Goal: Task Accomplishment & Management: Manage account settings

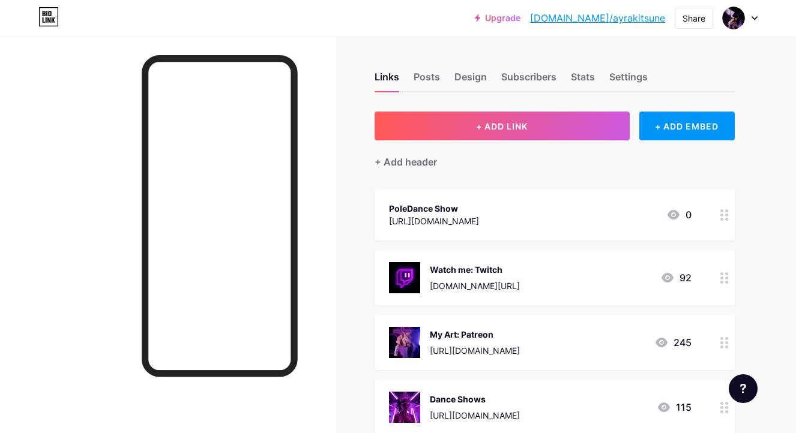
scroll to position [144, 0]
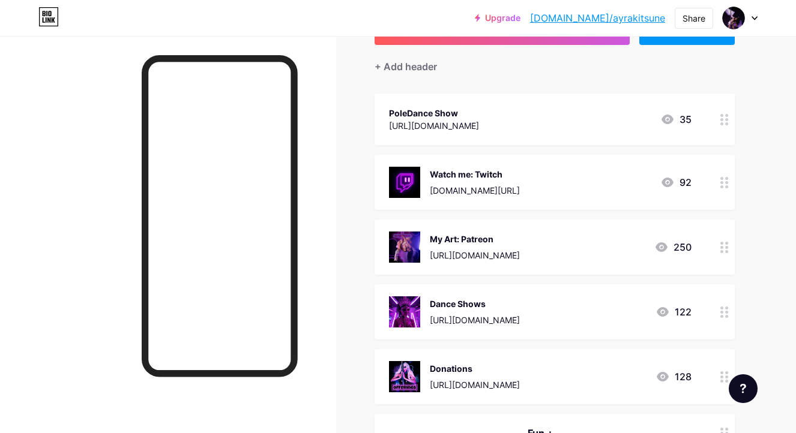
scroll to position [98, 0]
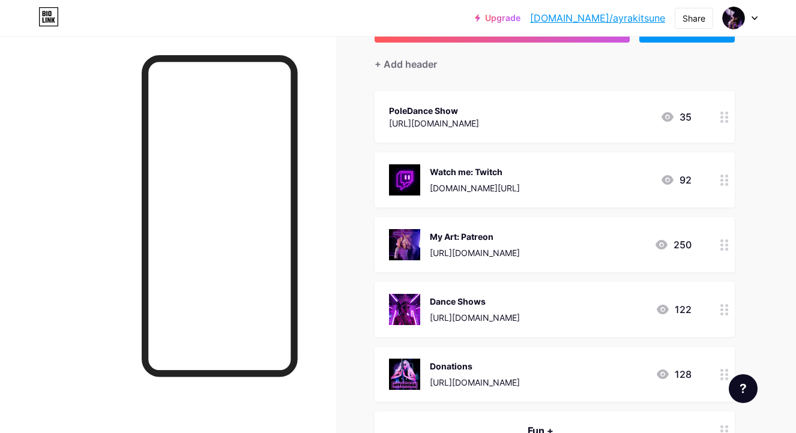
drag, startPoint x: 538, startPoint y: 366, endPoint x: 590, endPoint y: 261, distance: 117.3
drag, startPoint x: 711, startPoint y: 375, endPoint x: 698, endPoint y: 273, distance: 102.9
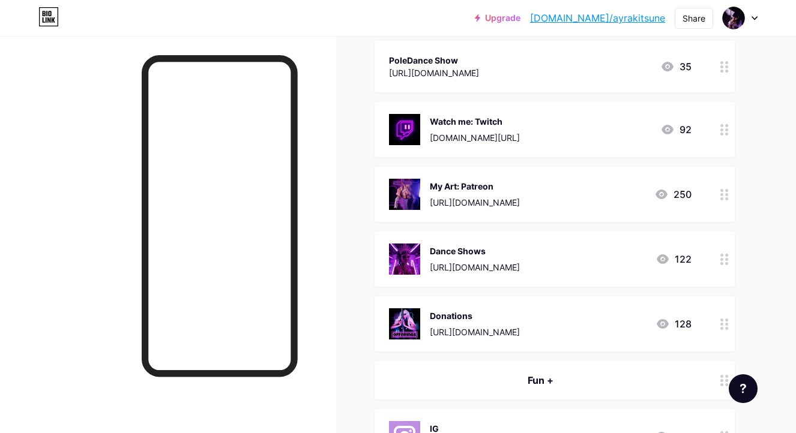
scroll to position [151, 0]
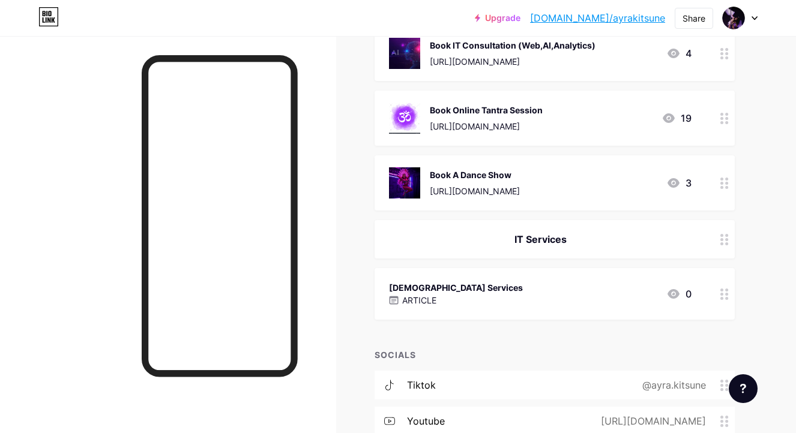
scroll to position [953, 0]
click at [722, 183] on circle at bounding box center [721, 182] width 3 height 3
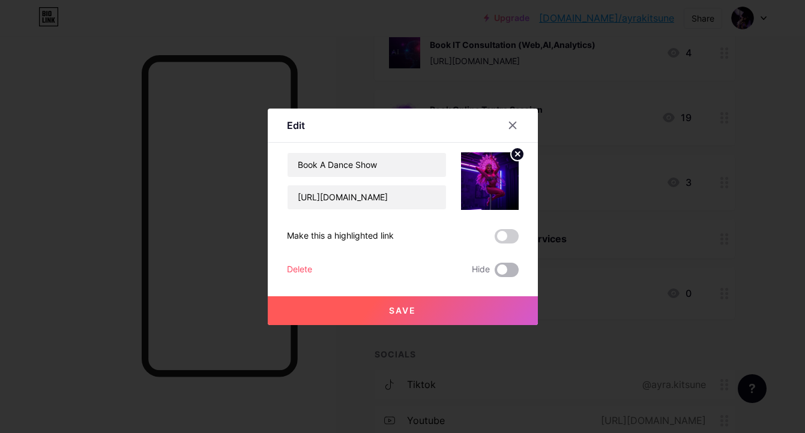
click at [513, 270] on span at bounding box center [507, 270] width 24 height 14
click at [495, 273] on input "checkbox" at bounding box center [495, 273] width 0 height 0
click at [479, 305] on button "Save" at bounding box center [403, 311] width 270 height 29
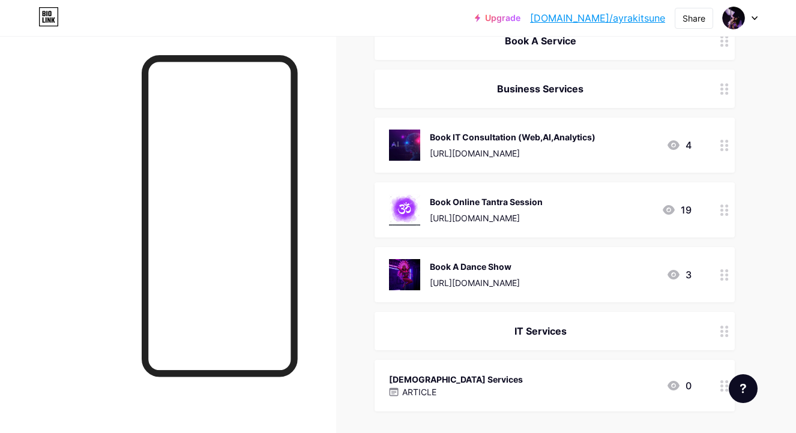
scroll to position [849, 0]
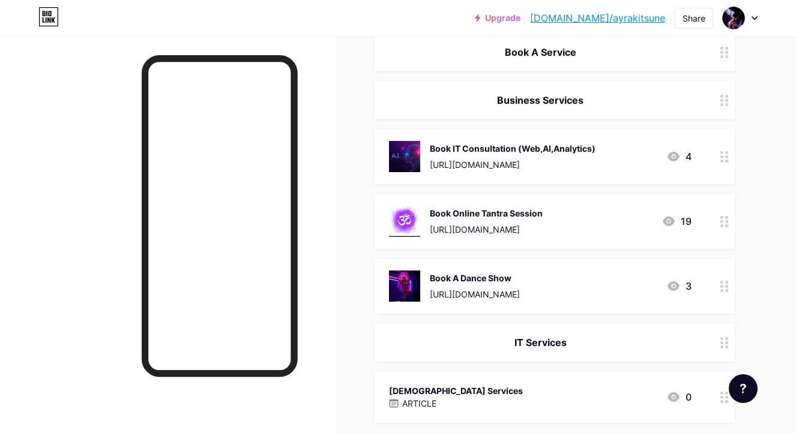
click at [719, 158] on div at bounding box center [724, 156] width 20 height 55
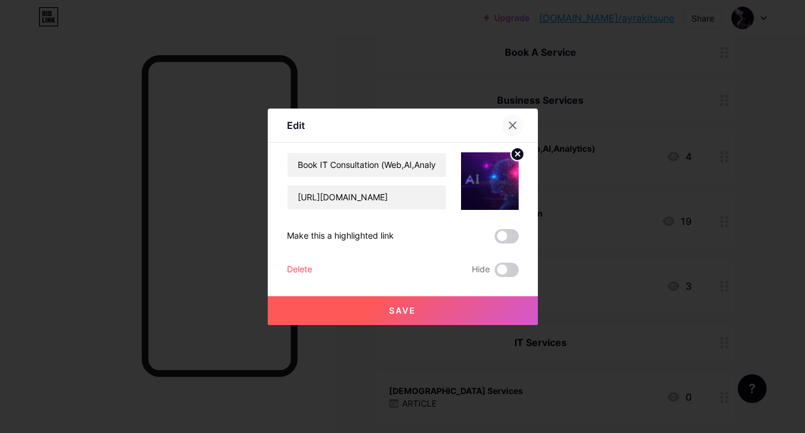
click at [513, 125] on icon at bounding box center [512, 125] width 7 height 7
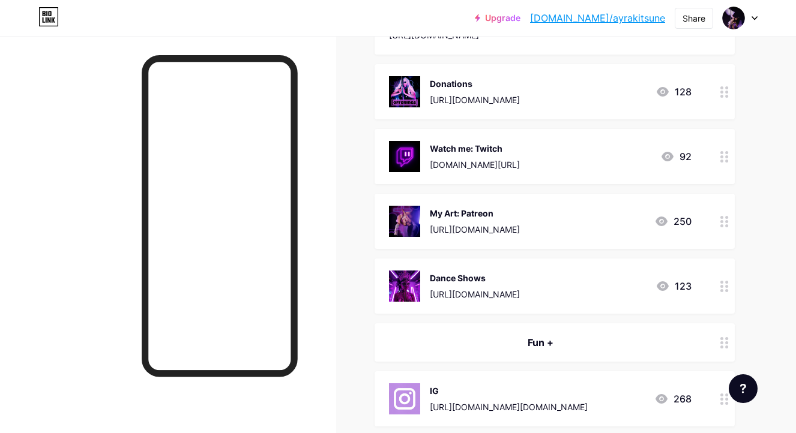
scroll to position [0, 0]
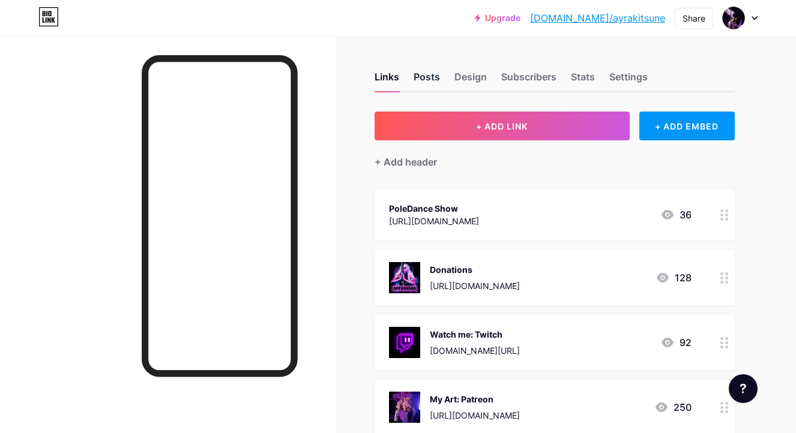
click at [424, 83] on div "Posts" at bounding box center [427, 81] width 26 height 22
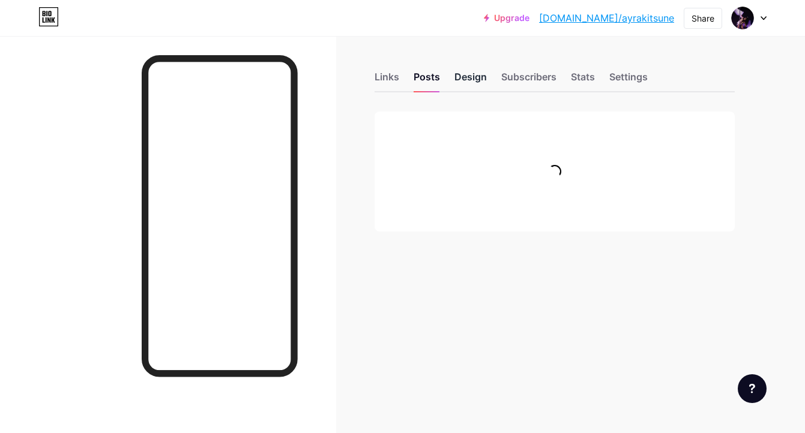
click at [471, 78] on div "Design" at bounding box center [471, 81] width 32 height 22
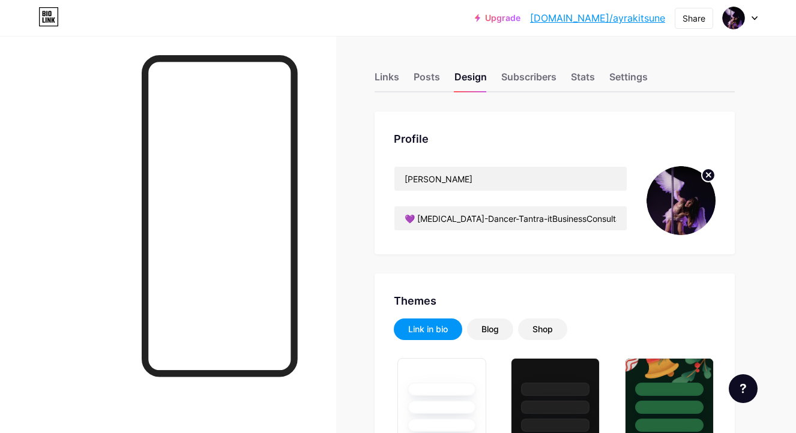
type input "#000000"
type input "#ffffff"
